Goal: Task Accomplishment & Management: Use online tool/utility

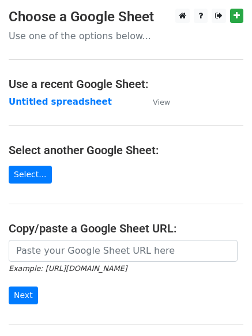
click at [40, 92] on main "Choose a Google Sheet Use one of the options below... Use a recent Google Sheet…" at bounding box center [126, 188] width 252 height 358
click at [40, 100] on strong "Untitled spreadsheet" at bounding box center [60, 102] width 103 height 10
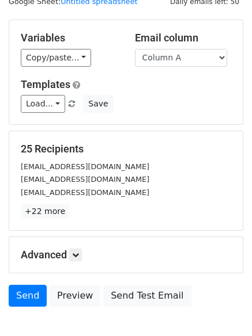
scroll to position [65, 0]
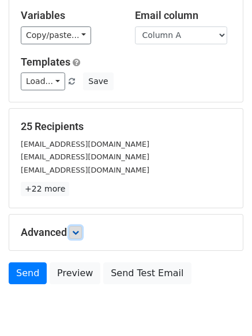
click at [79, 234] on icon at bounding box center [75, 232] width 7 height 7
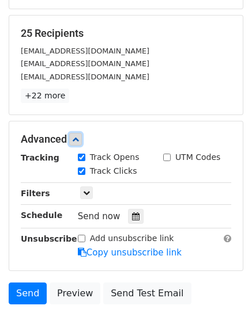
scroll to position [216, 0]
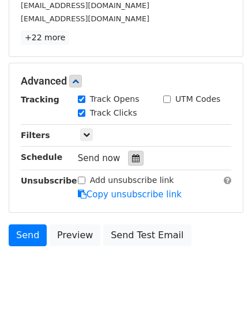
click at [132, 159] on icon at bounding box center [135, 158] width 7 height 8
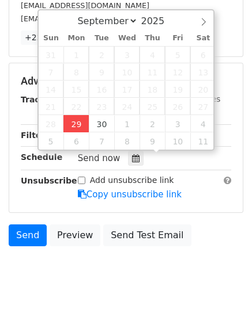
type input "[DATE] 12:13"
type input "13"
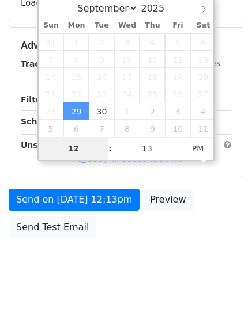
scroll to position [206, 0]
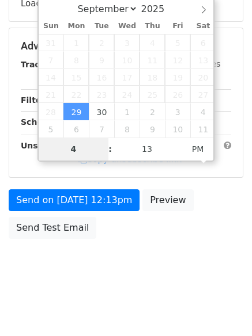
type input "4"
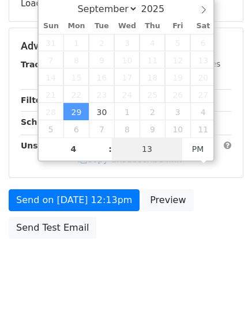
type input "2025-09-29 16:13"
type input "04"
type input "1"
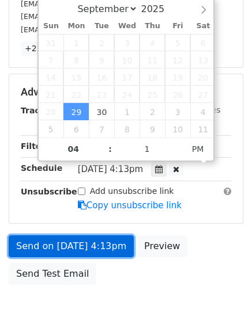
type input "2025-09-29 16:01"
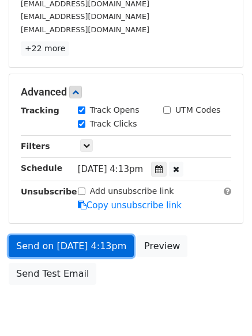
click at [64, 241] on link "Send on Sep 29 at 4:13pm" at bounding box center [71, 246] width 125 height 22
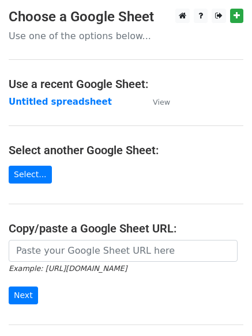
click at [37, 92] on main "Choose a Google Sheet Use one of the options below... Use a recent Google Sheet…" at bounding box center [126, 188] width 252 height 358
click at [40, 102] on strong "Untitled spreadsheet" at bounding box center [60, 102] width 103 height 10
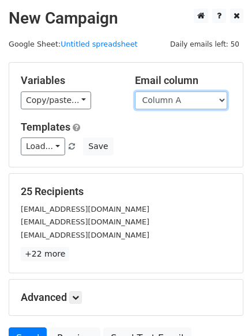
click at [155, 102] on select "Column A Column B Column C Column D Column E Column F" at bounding box center [181, 101] width 92 height 18
select select "Column B"
click at [135, 92] on select "Column A Column B Column C Column D Column E Column F" at bounding box center [181, 101] width 92 height 18
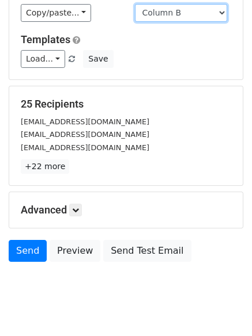
scroll to position [111, 0]
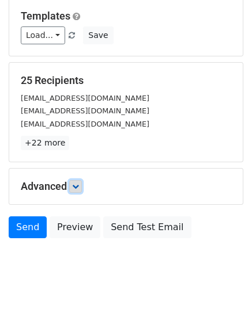
click at [78, 189] on icon at bounding box center [75, 186] width 7 height 7
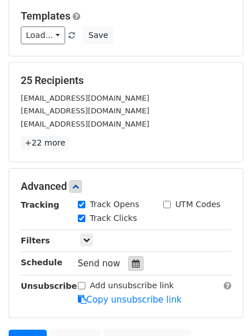
click at [132, 265] on icon at bounding box center [135, 264] width 7 height 8
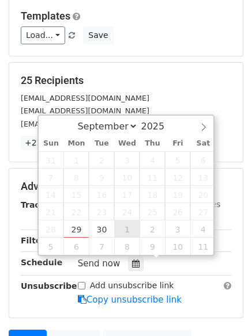
type input "[DATE] 12:00"
select select "9"
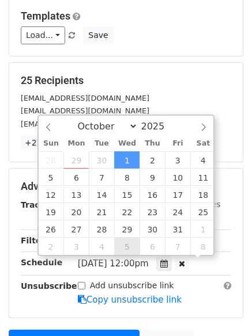
scroll to position [1, 0]
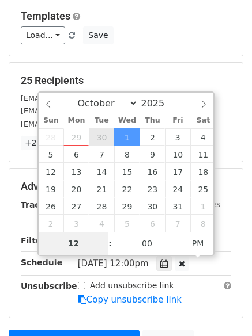
type input "2025-09-30 12:00"
select select "8"
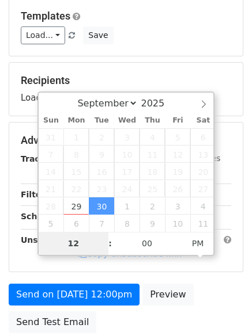
type input "5"
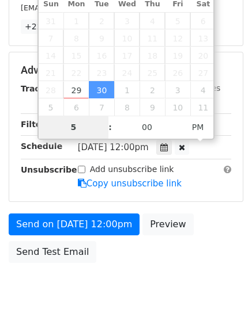
scroll to position [252, 0]
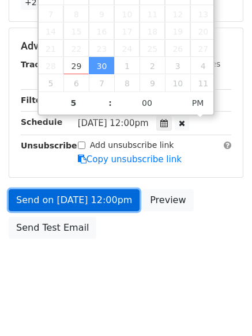
type input "2025-09-30 17:00"
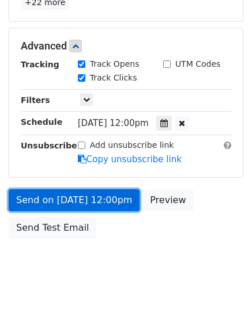
click at [81, 192] on link "Send on Sep 30 at 12:00pm" at bounding box center [74, 200] width 131 height 22
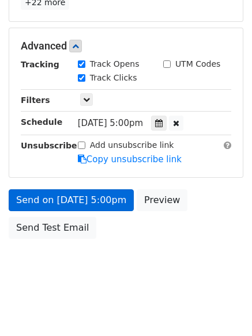
scroll to position [206, 0]
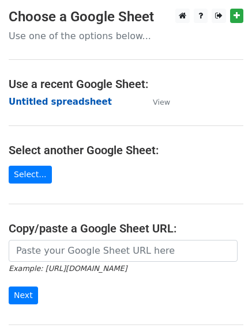
click at [34, 101] on strong "Untitled spreadsheet" at bounding box center [60, 102] width 103 height 10
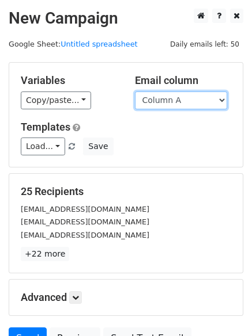
click at [171, 101] on select "Column A Column B Column C Column D Column E Column F" at bounding box center [181, 101] width 92 height 18
select select "Column C"
click at [135, 92] on select "Column A Column B Column C Column D Column E Column F" at bounding box center [181, 101] width 92 height 18
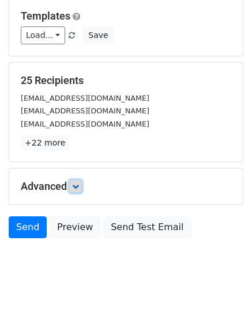
click at [75, 186] on icon at bounding box center [75, 186] width 7 height 7
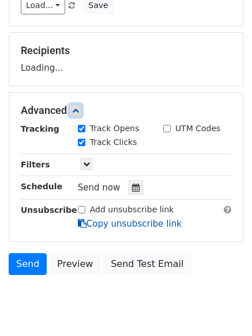
scroll to position [175, 0]
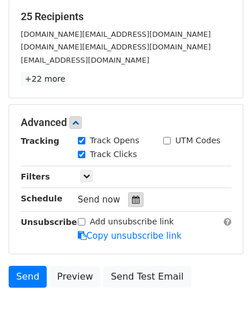
click at [130, 192] on div at bounding box center [136, 199] width 16 height 15
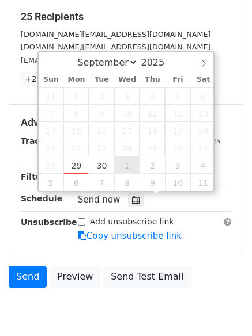
type input "2025-10-01 12:00"
select select "9"
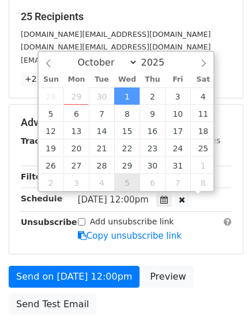
scroll to position [1, 0]
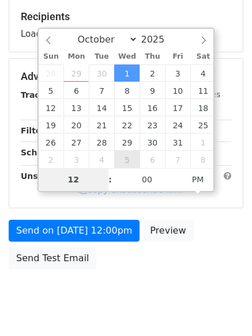
type input "6"
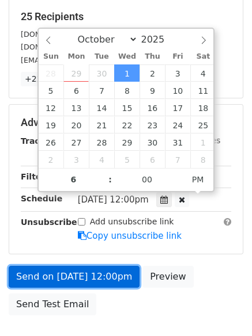
type input "2025-10-01 18:00"
click at [80, 276] on link "Send on Oct 1 at 12:00pm" at bounding box center [74, 277] width 131 height 22
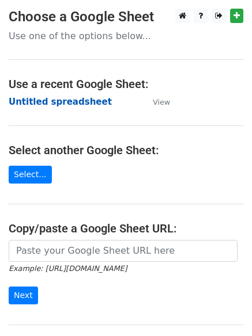
click at [52, 100] on strong "Untitled spreadsheet" at bounding box center [60, 102] width 103 height 10
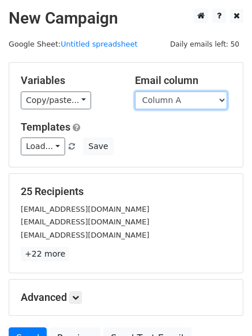
drag, startPoint x: 0, startPoint y: 0, endPoint x: 163, endPoint y: 102, distance: 192.5
click at [163, 102] on select "Column A Column B Column C Column D Column E Column F" at bounding box center [181, 101] width 92 height 18
select select "Column D"
click at [135, 92] on select "Column A Column B Column C Column D Column E Column F" at bounding box center [181, 101] width 92 height 18
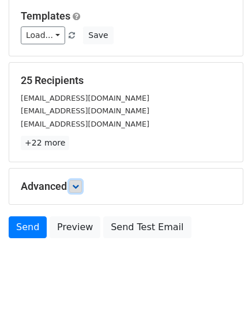
click at [78, 186] on icon at bounding box center [75, 186] width 7 height 7
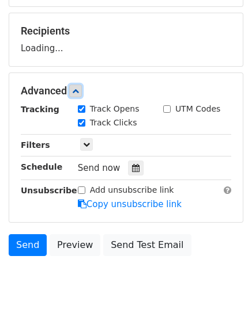
scroll to position [172, 0]
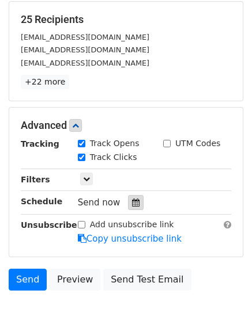
click at [128, 204] on div at bounding box center [136, 202] width 16 height 15
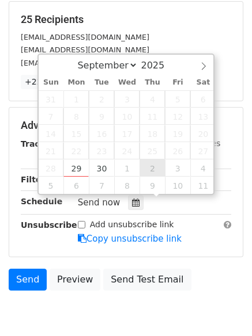
type input "2025-10-02 12:00"
select select "9"
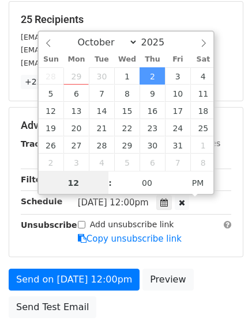
scroll to position [1, 0]
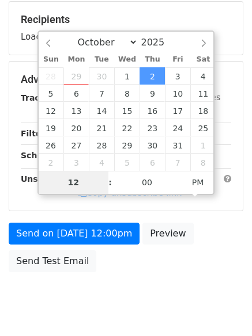
type input "7"
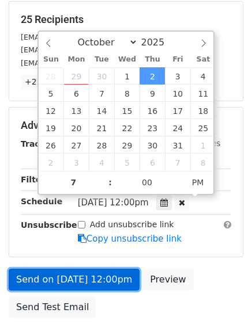
type input "2025-10-02 19:00"
click at [82, 273] on link "Send on Oct 2 at 12:00pm" at bounding box center [74, 280] width 131 height 22
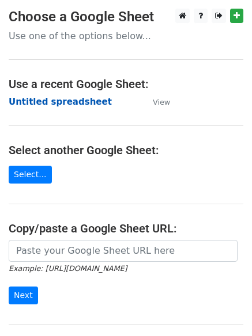
click at [47, 102] on strong "Untitled spreadsheet" at bounding box center [60, 102] width 103 height 10
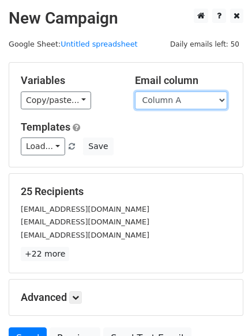
click at [208, 100] on select "Column A Column B Column C Column D Column E Column F" at bounding box center [181, 101] width 92 height 18
select select "Column E"
click at [135, 92] on select "Column A Column B Column C Column D Column E Column F" at bounding box center [181, 101] width 92 height 18
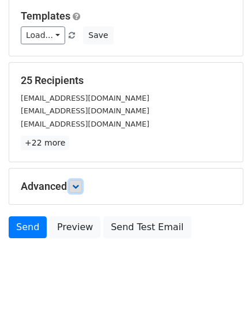
click at [73, 182] on link at bounding box center [75, 186] width 13 height 13
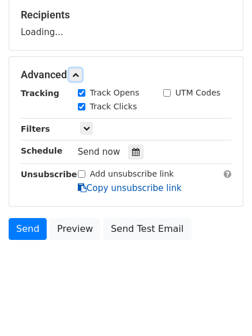
scroll to position [178, 0]
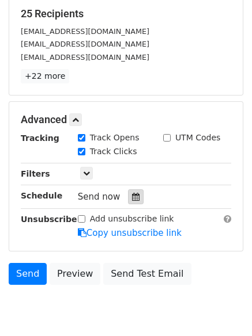
click at [135, 201] on div at bounding box center [136, 196] width 16 height 15
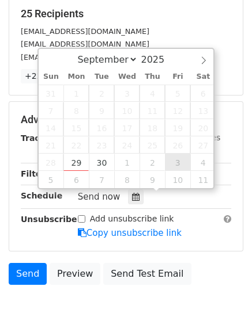
type input "[DATE] 12:00"
select select "9"
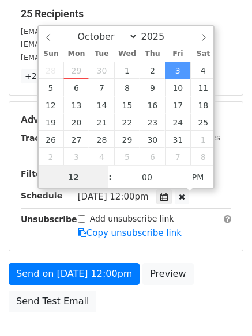
scroll to position [1, 0]
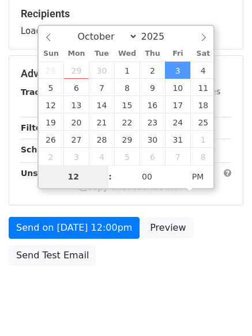
type input "8"
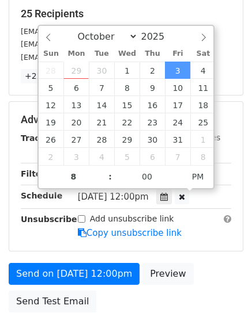
type input "[DATE] 20:00"
click at [86, 261] on form "Variables Copy/paste... {{Column A}} {{Column B}} {{Column C}} {{Column D}} {{C…" at bounding box center [126, 101] width 234 height 434
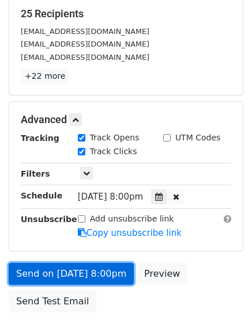
click at [87, 269] on link "Send on [DATE] 8:00pm" at bounding box center [71, 274] width 125 height 22
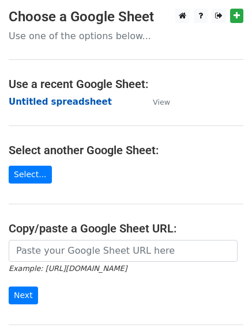
click at [54, 103] on strong "Untitled spreadsheet" at bounding box center [60, 102] width 103 height 10
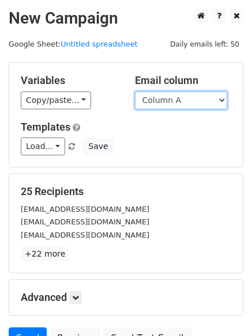
click at [154, 100] on select "Column A Column B Column C Column D Column E Column F" at bounding box center [181, 101] width 92 height 18
select select "Column F"
click at [135, 92] on select "Column A Column B Column C Column D Column E Column F" at bounding box center [181, 101] width 92 height 18
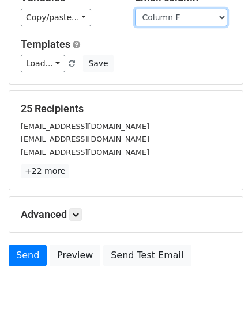
scroll to position [111, 0]
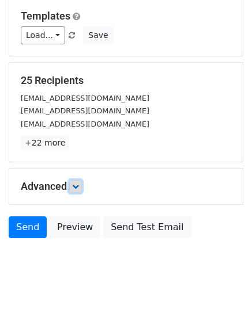
click at [79, 184] on icon at bounding box center [75, 186] width 7 height 7
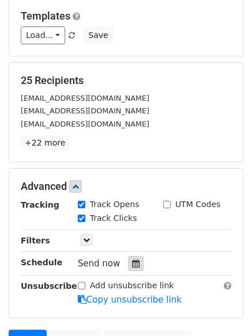
click at [130, 259] on div at bounding box center [136, 263] width 16 height 15
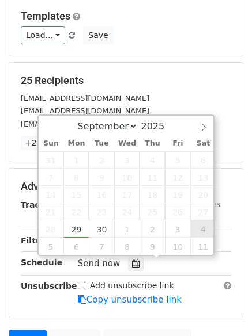
type input "[DATE] 12:00"
select select "9"
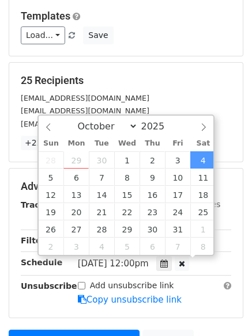
scroll to position [1, 0]
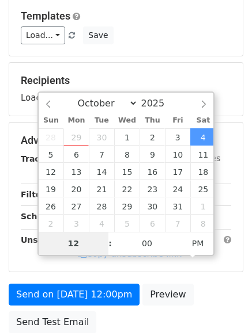
type input "9"
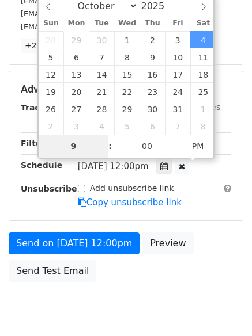
scroll to position [252, 0]
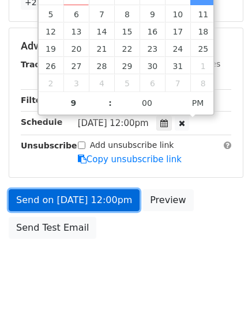
type input "2025-10-04 21:00"
click at [73, 203] on link "Send on Oct 4 at 12:00pm" at bounding box center [74, 200] width 131 height 22
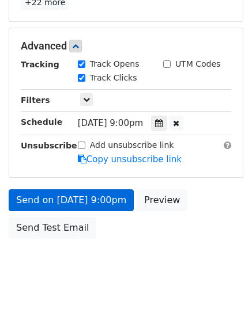
scroll to position [206, 0]
